Goal: Find contact information: Obtain details needed to contact an individual or organization

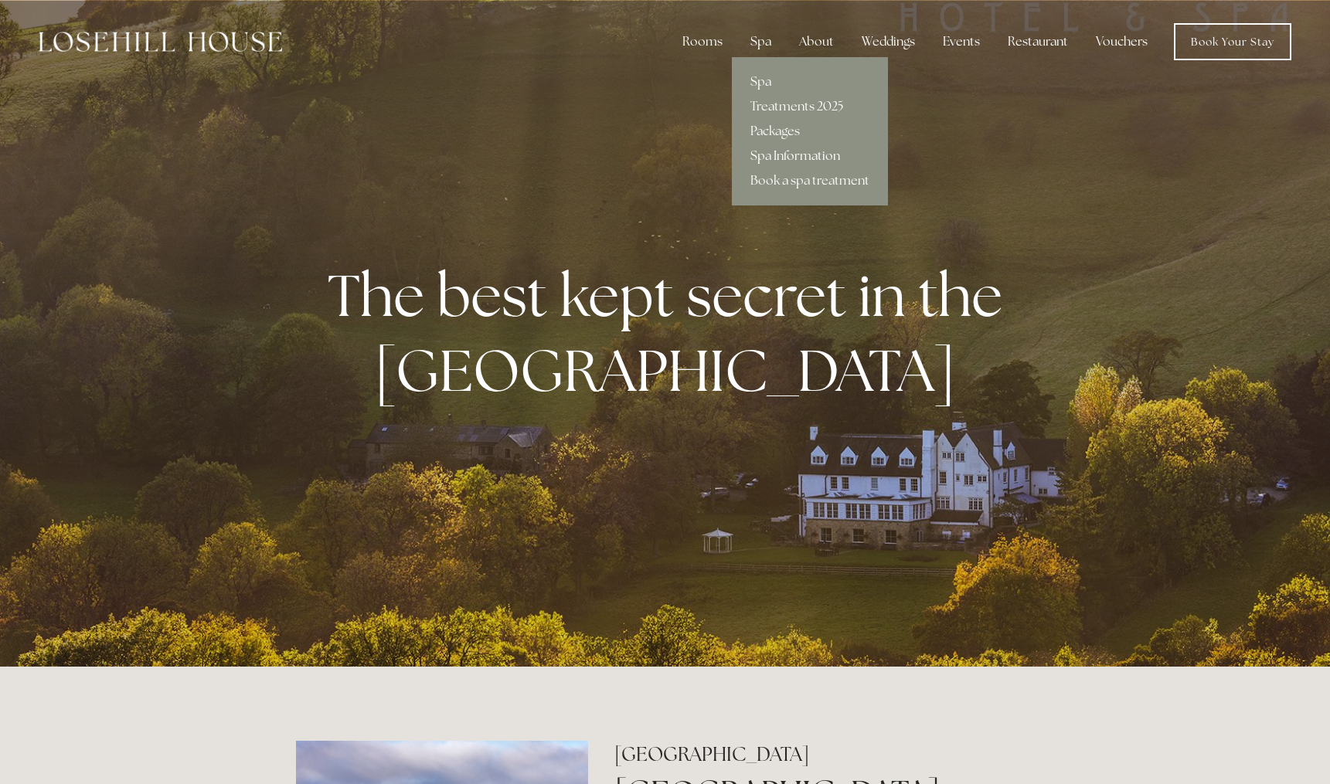
click at [790, 156] on link "Spa Information" at bounding box center [810, 156] width 156 height 25
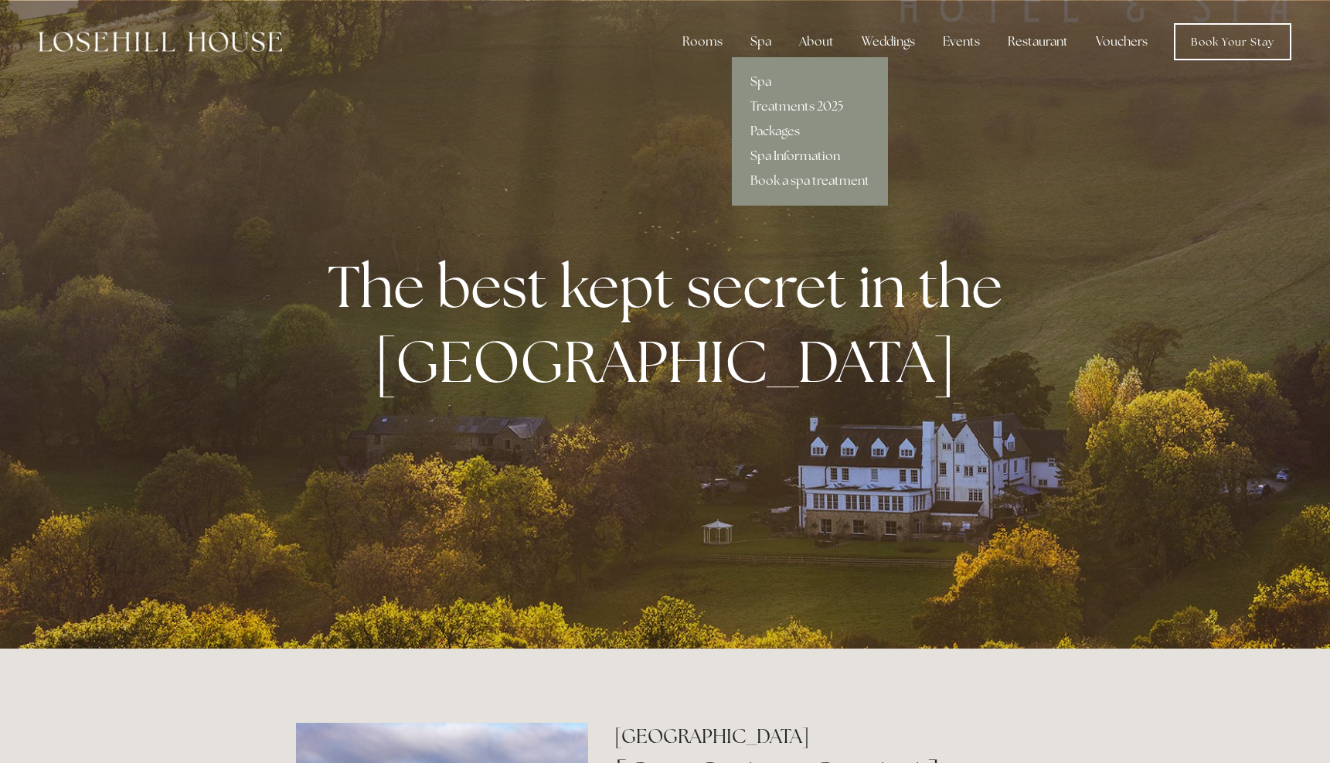
click at [790, 106] on link "Treatments 2025" at bounding box center [810, 106] width 156 height 25
click at [762, 79] on link "Spa" at bounding box center [810, 82] width 156 height 25
click at [780, 127] on link "Packages" at bounding box center [810, 131] width 156 height 25
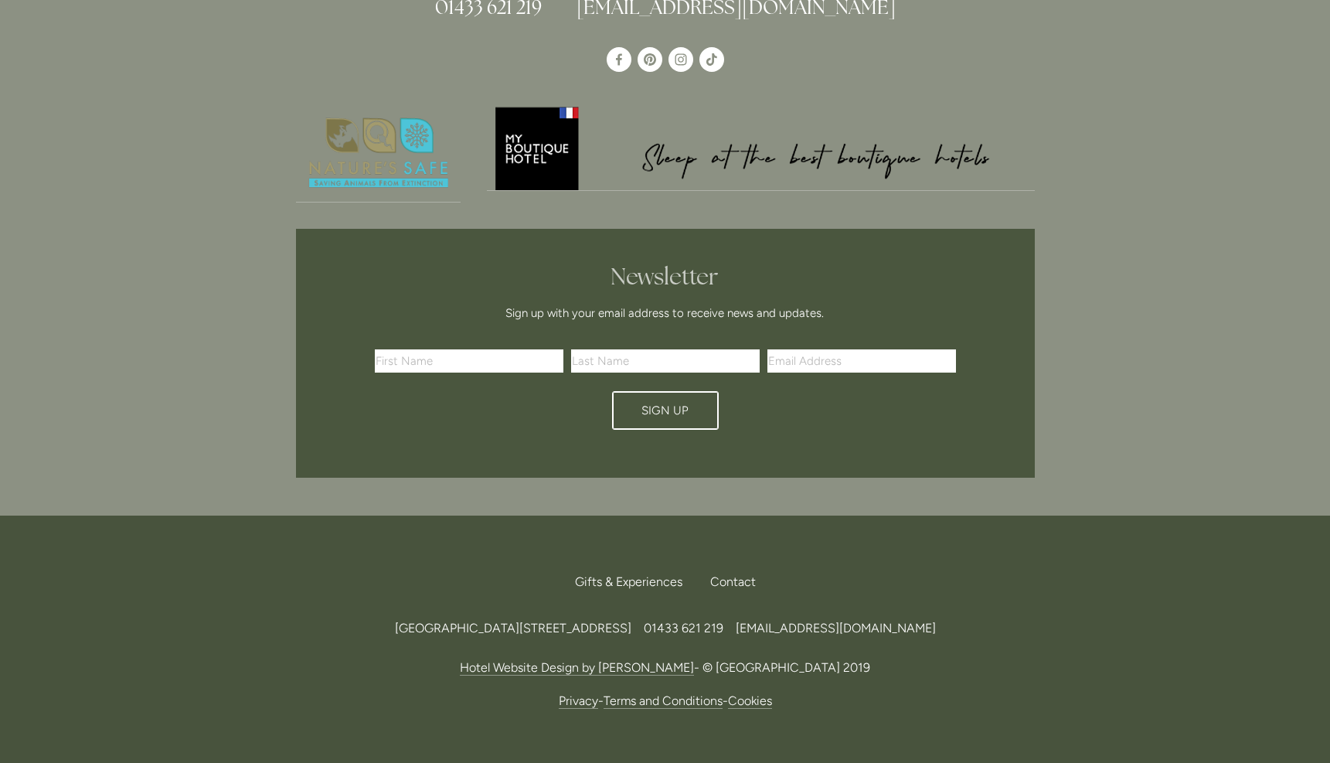
scroll to position [4582, 0]
click at [719, 566] on div "Contact" at bounding box center [727, 583] width 58 height 34
click at [911, 621] on span "[EMAIL_ADDRESS][DOMAIN_NAME]" at bounding box center [836, 628] width 200 height 15
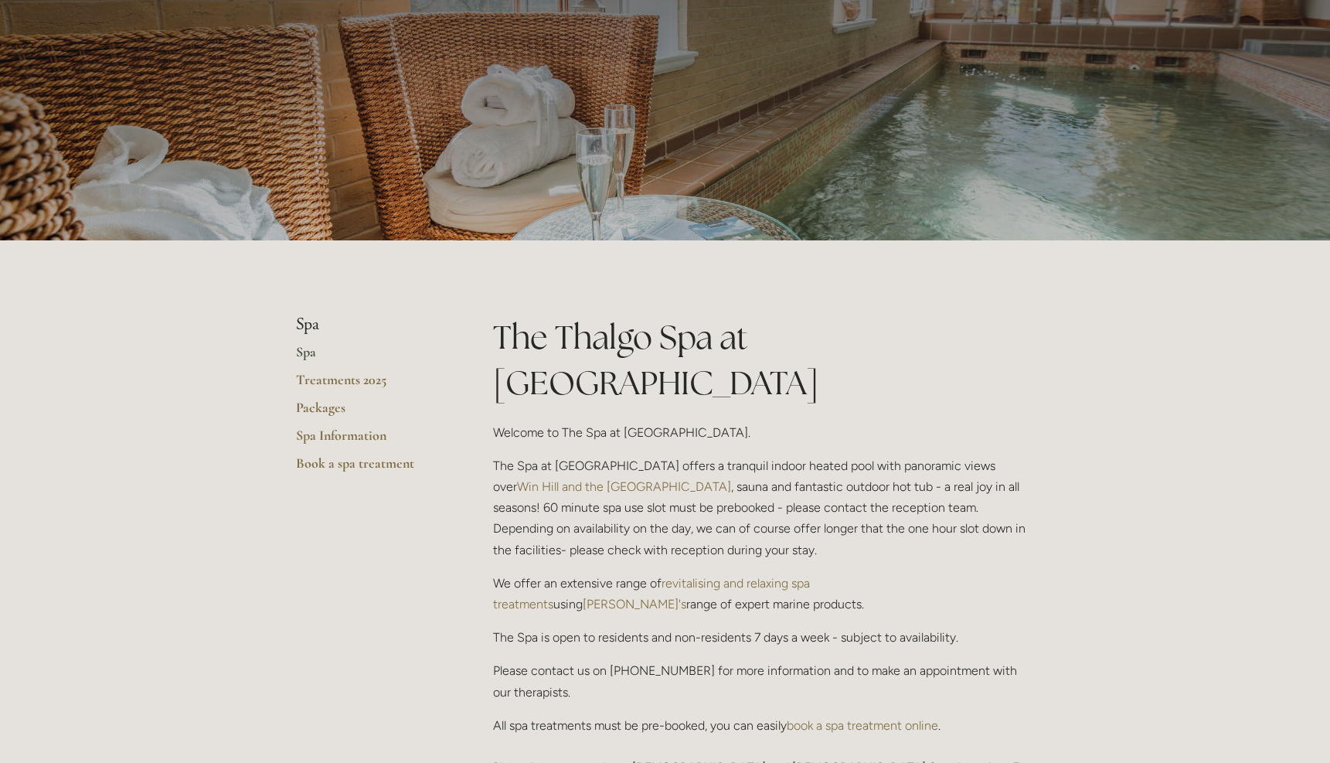
scroll to position [175, 0]
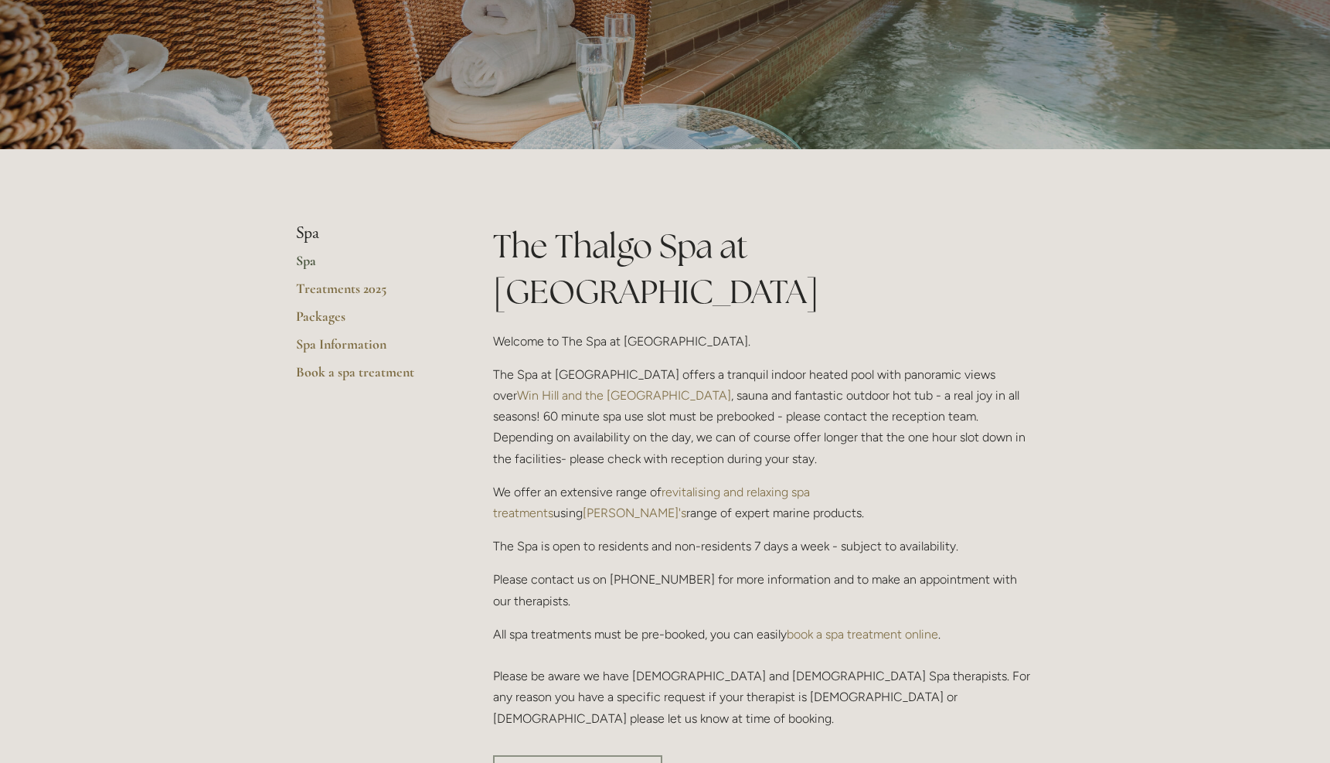
click at [686, 505] on link "[PERSON_NAME]'s" at bounding box center [635, 512] width 104 height 15
